Goal: Transaction & Acquisition: Purchase product/service

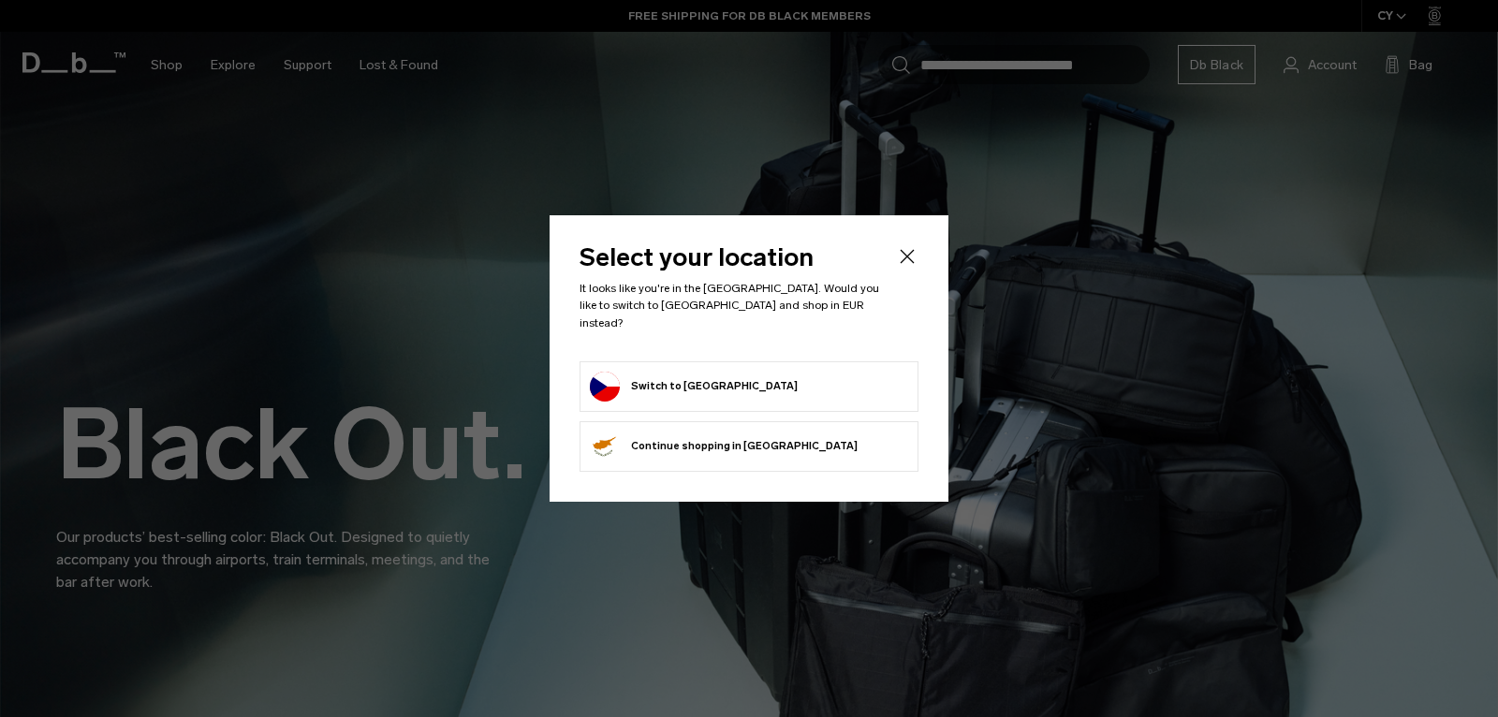
click at [690, 376] on button "Switch to Czechia" at bounding box center [694, 387] width 208 height 30
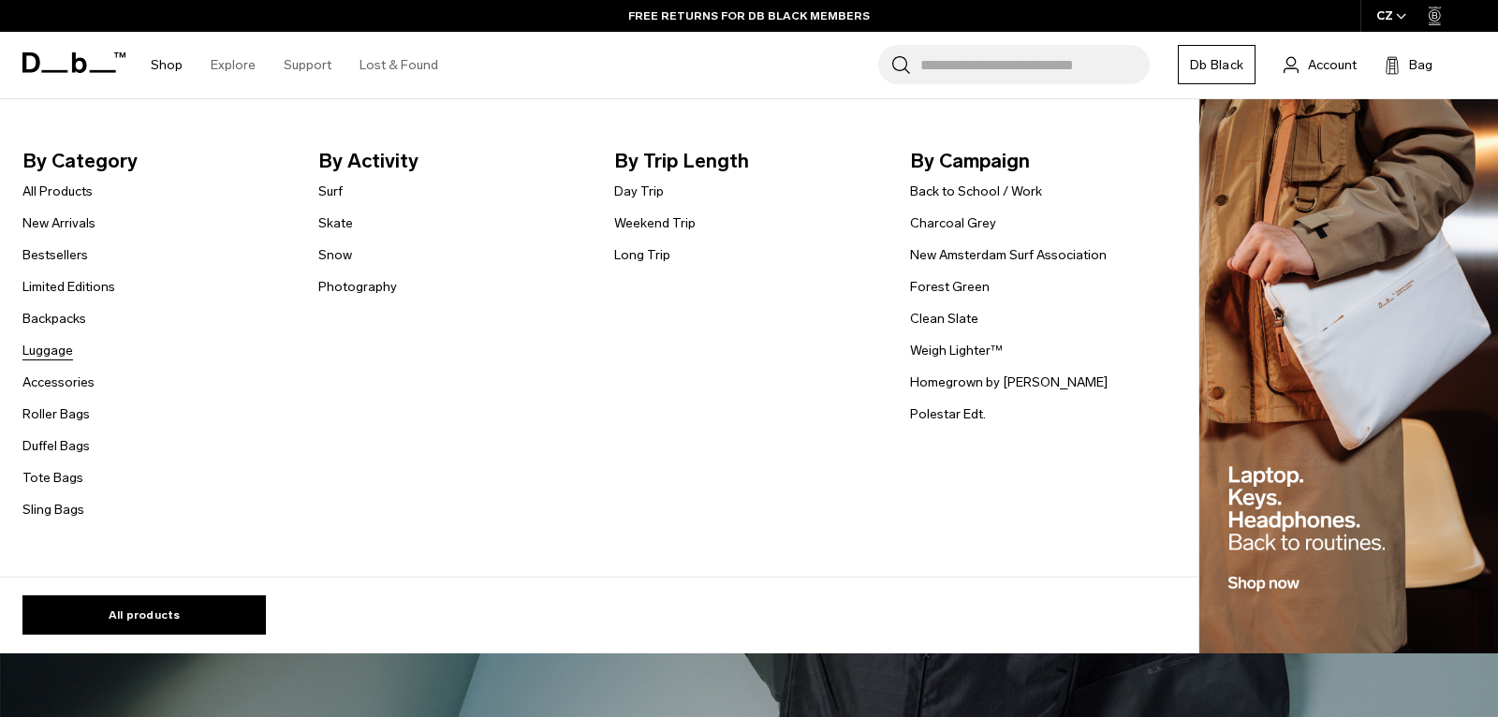
click at [63, 345] on link "Luggage" at bounding box center [47, 351] width 51 height 20
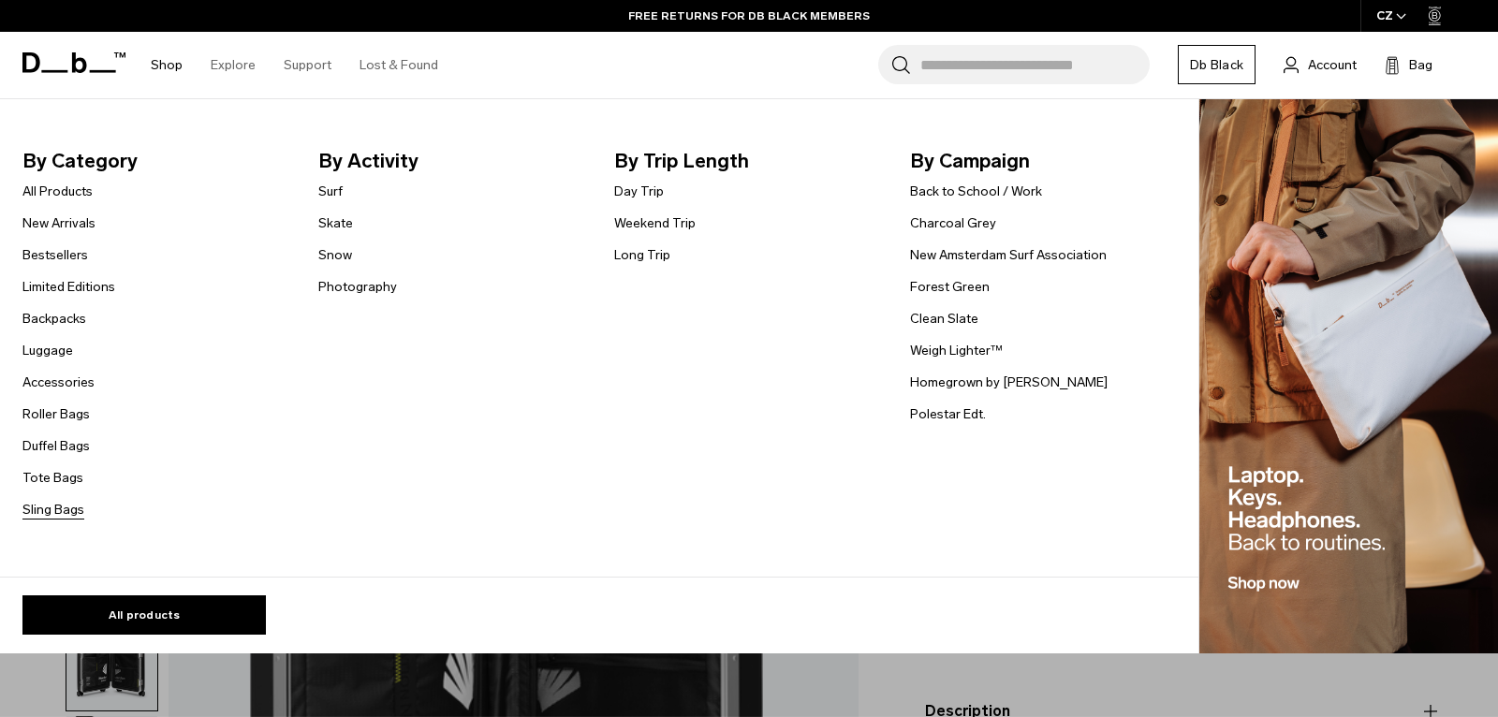
click at [54, 512] on link "Sling Bags" at bounding box center [53, 510] width 62 height 20
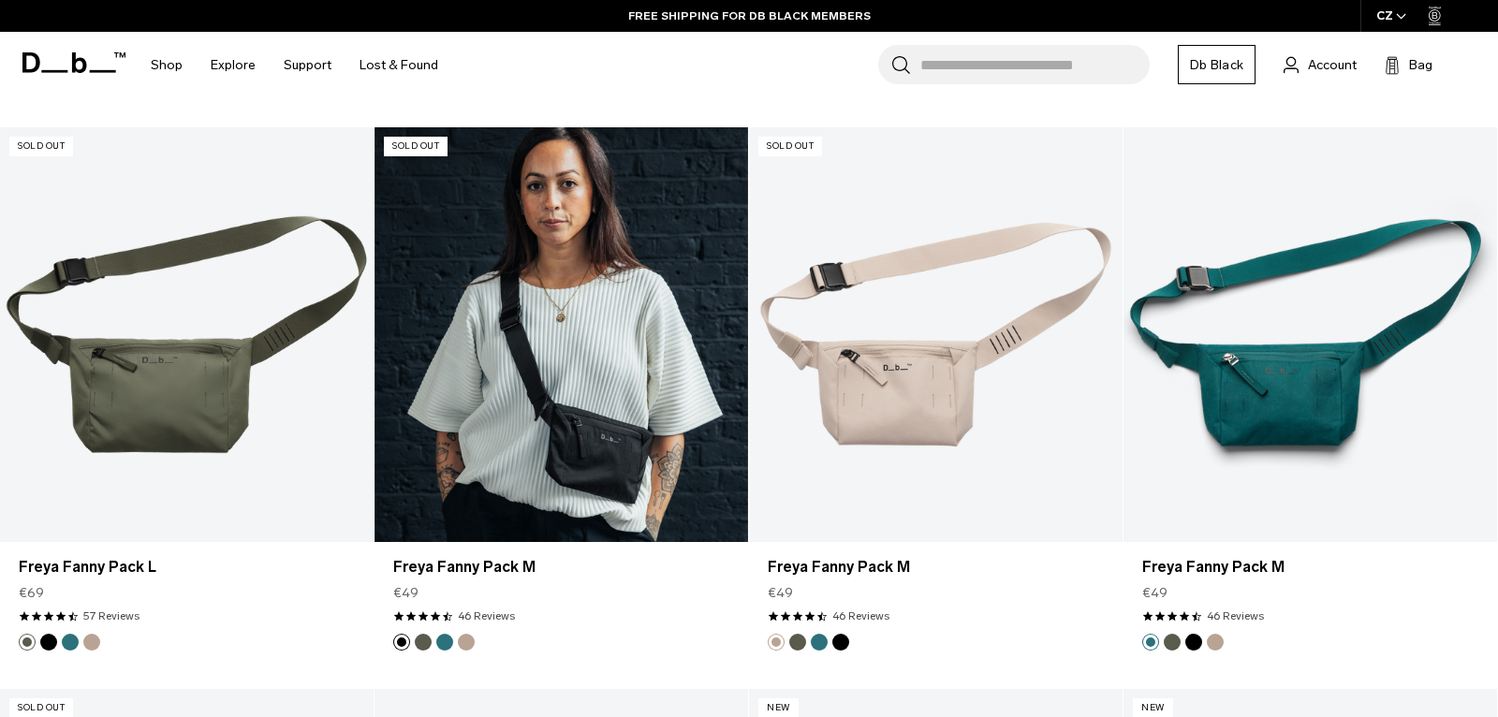
scroll to position [2052, 0]
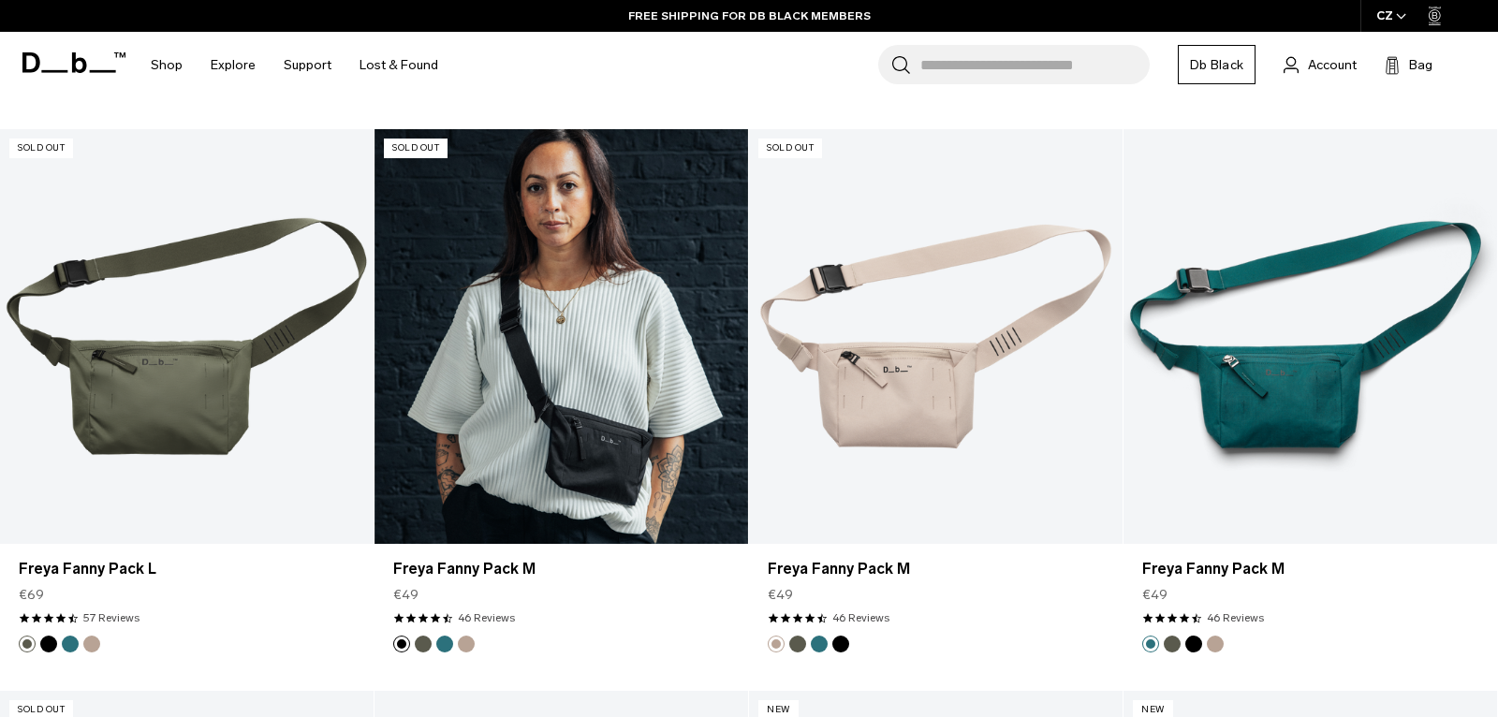
click at [559, 408] on link "Freya Fanny Pack M" at bounding box center [561, 336] width 374 height 415
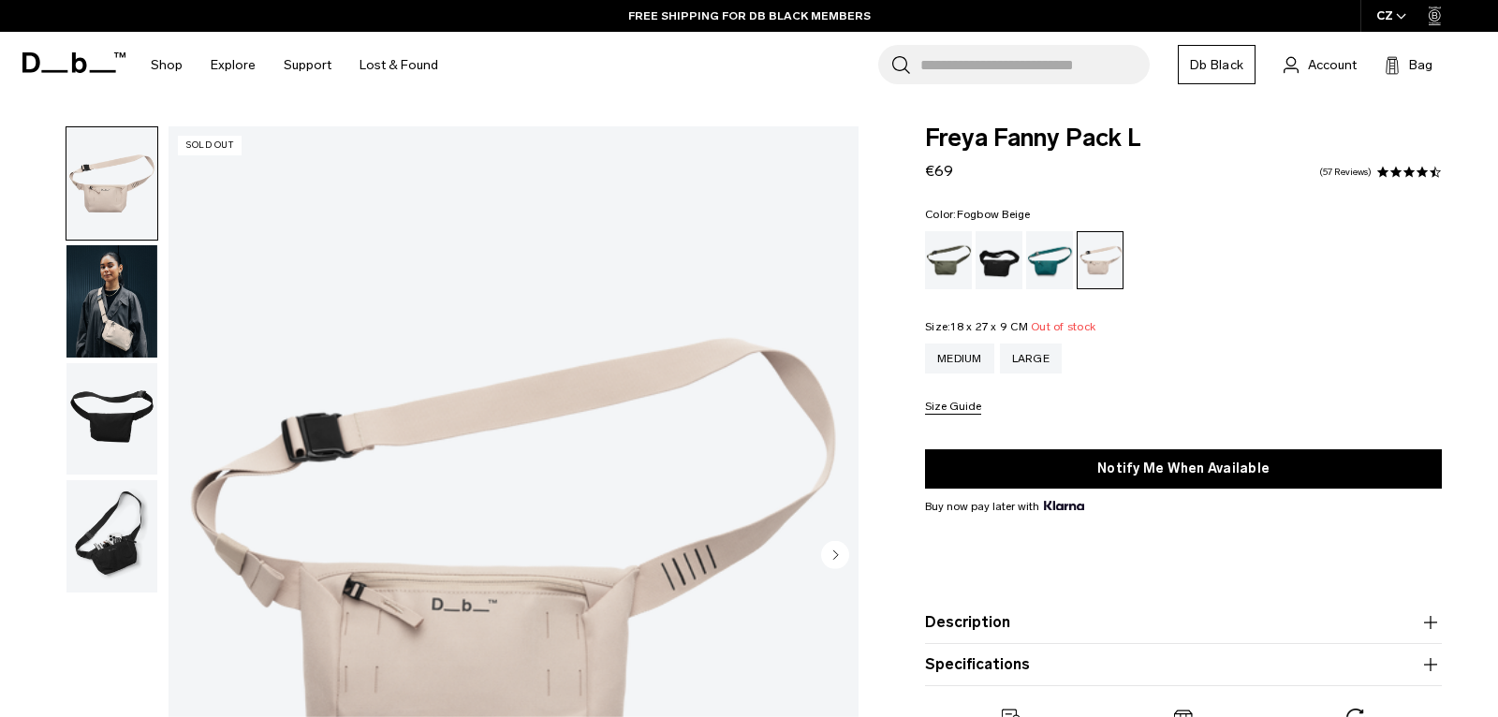
click at [114, 314] on img "button" at bounding box center [111, 301] width 91 height 112
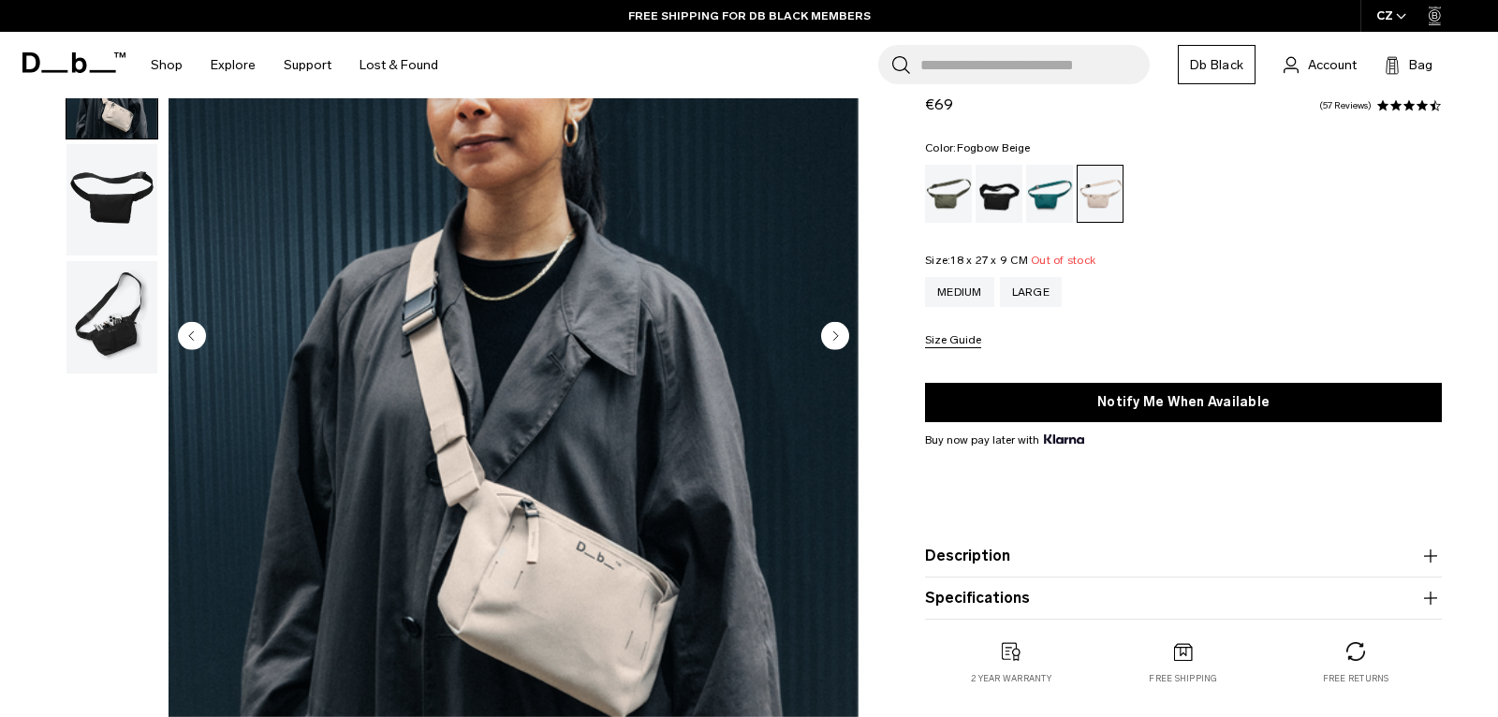
scroll to position [231, 0]
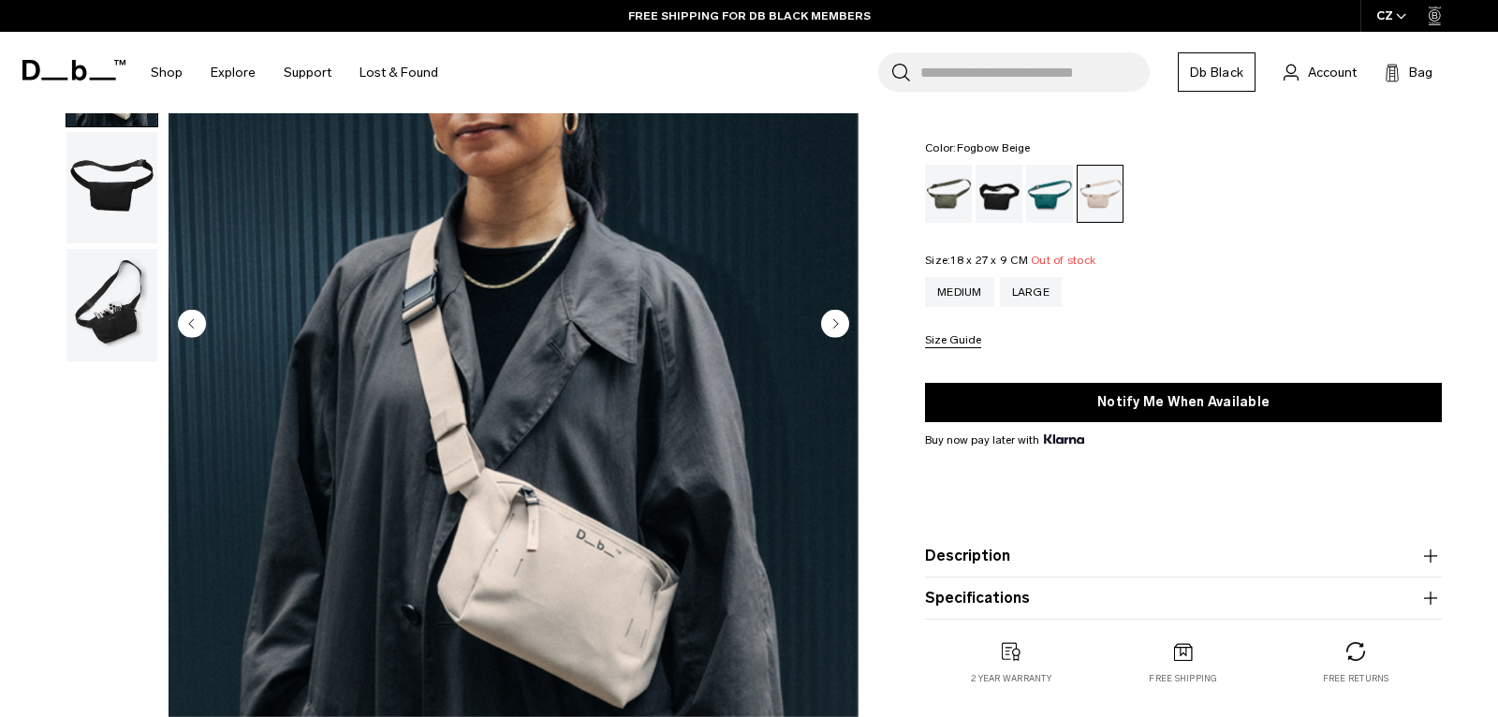
click at [127, 199] on img "button" at bounding box center [111, 188] width 91 height 112
